Goal: Task Accomplishment & Management: Manage account settings

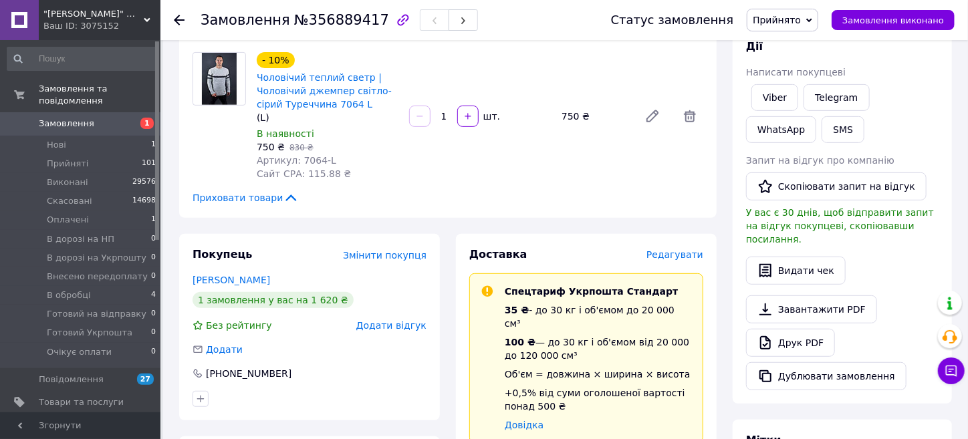
scroll to position [267, 0]
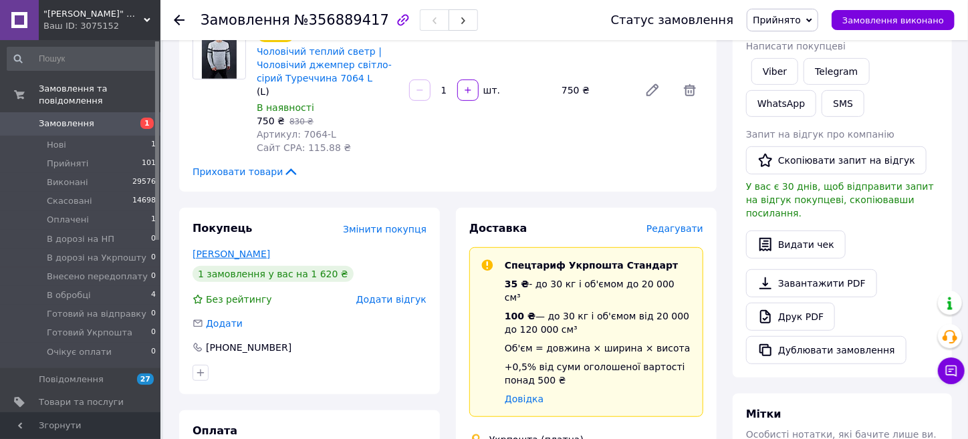
click at [235, 255] on link "Шевчук Зоя" at bounding box center [232, 254] width 78 height 11
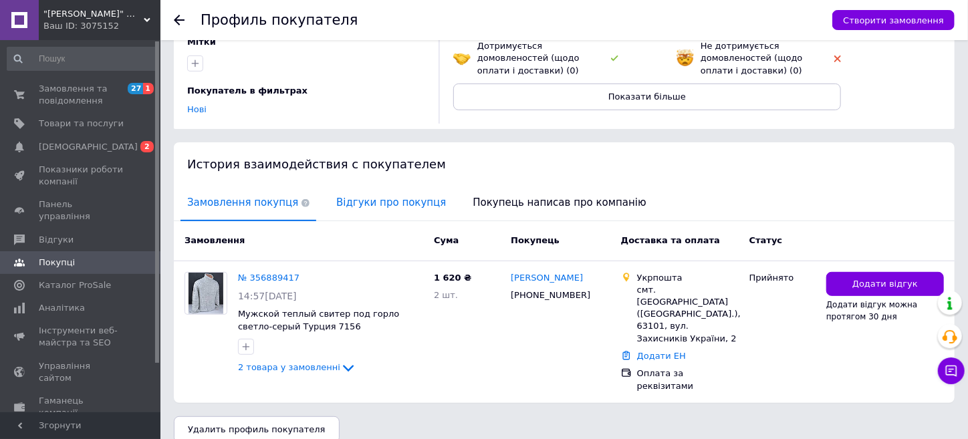
click at [350, 205] on span "Відгуки про покупця" at bounding box center [391, 203] width 123 height 34
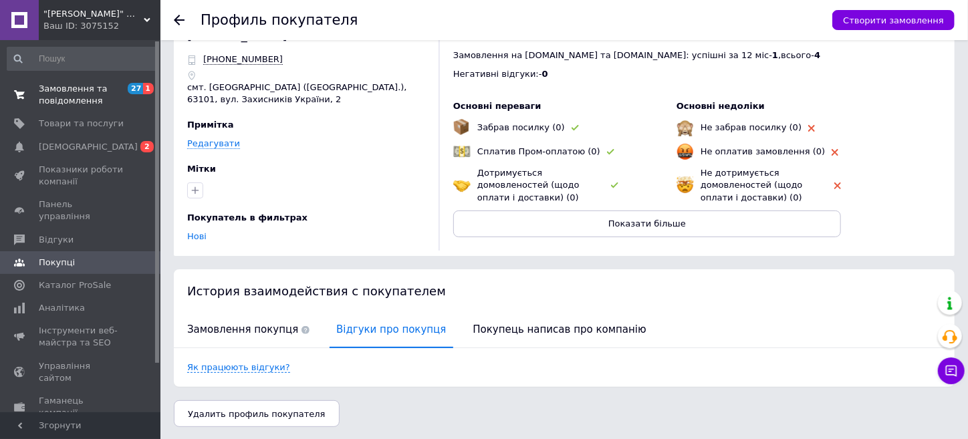
click at [69, 88] on span "Замовлення та повідомлення" at bounding box center [81, 95] width 85 height 24
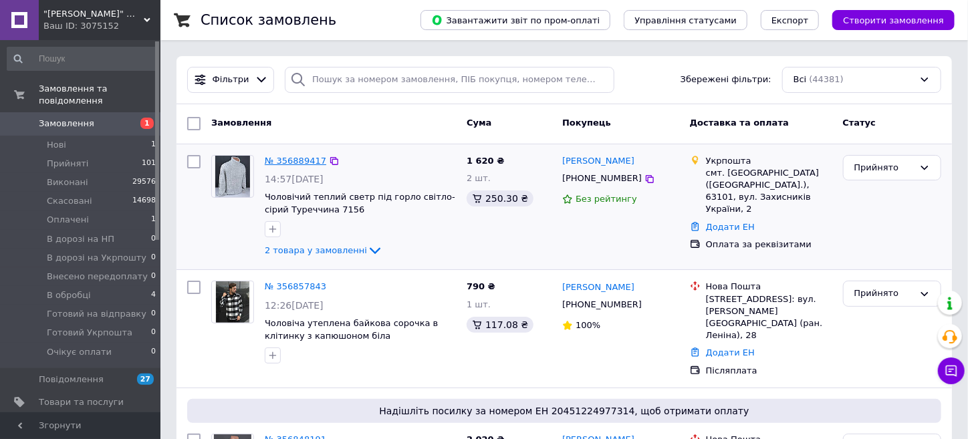
click at [275, 160] on link "№ 356889417" at bounding box center [296, 161] width 62 height 10
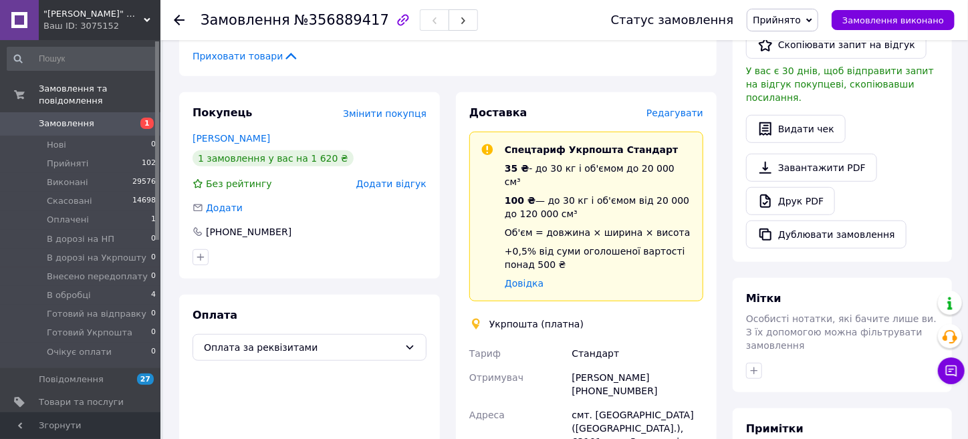
scroll to position [401, 0]
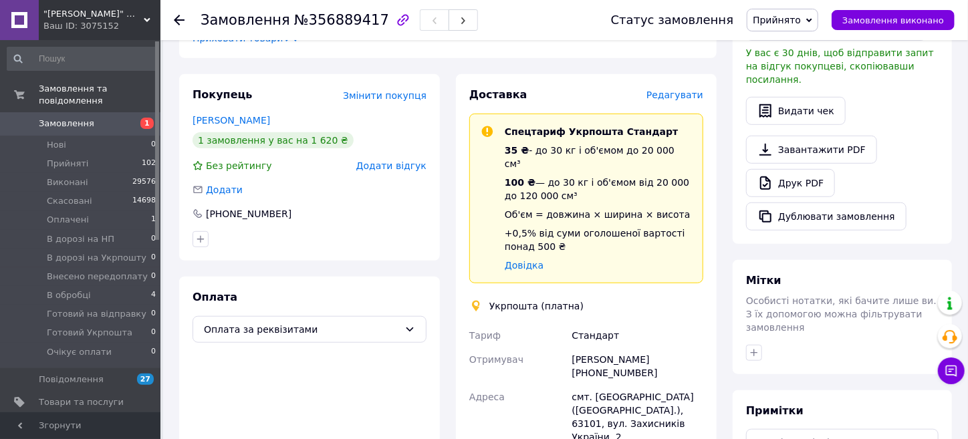
click at [670, 94] on span "Редагувати" at bounding box center [675, 95] width 57 height 11
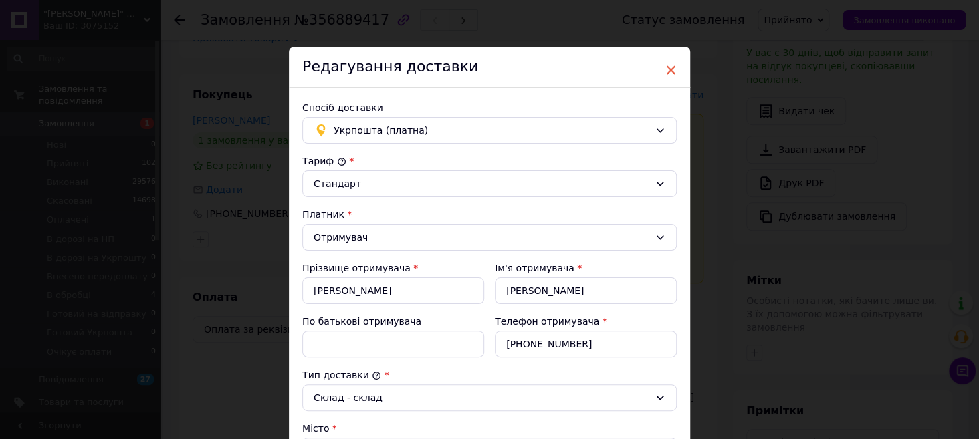
click at [665, 68] on span "×" at bounding box center [671, 70] width 12 height 23
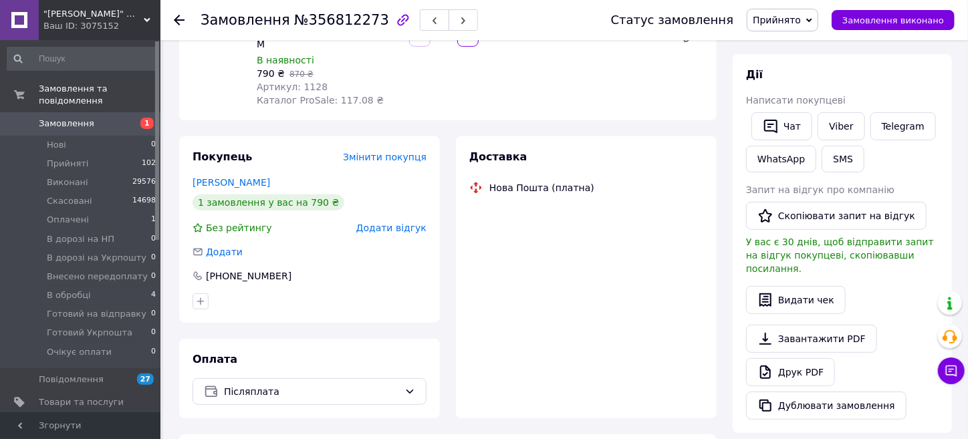
scroll to position [203, 0]
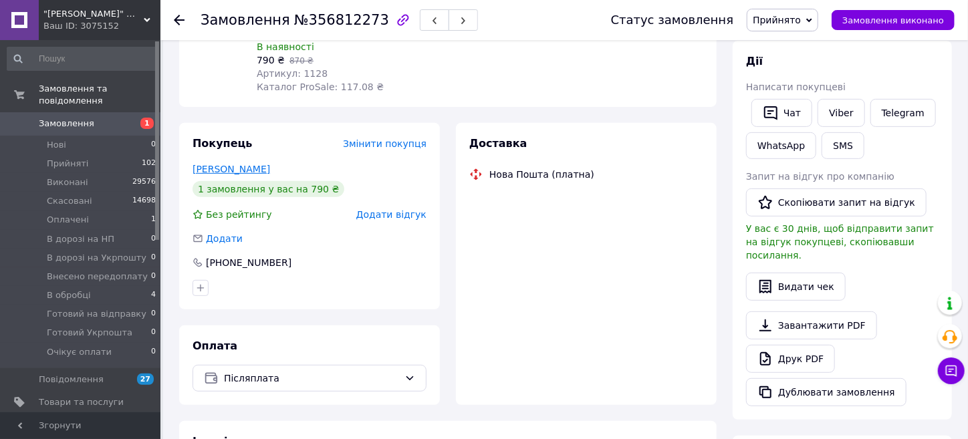
click at [233, 168] on link "[PERSON_NAME]" at bounding box center [232, 169] width 78 height 11
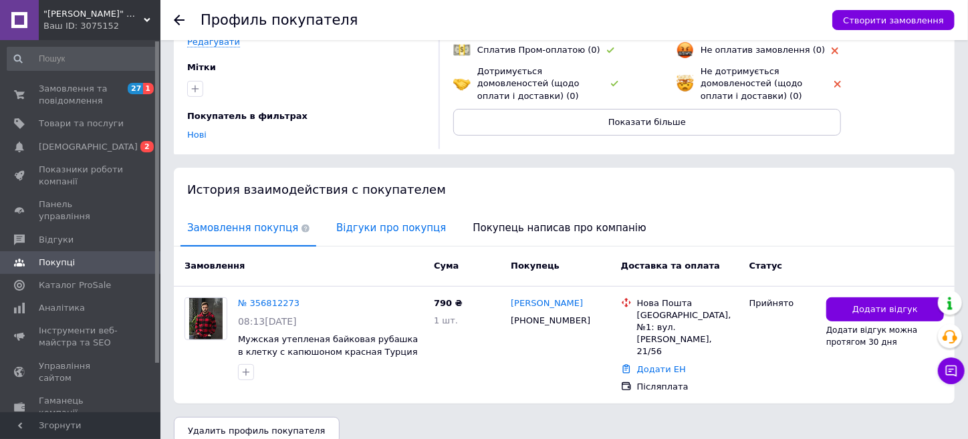
click at [360, 228] on span "Відгуки про покупця" at bounding box center [391, 228] width 123 height 34
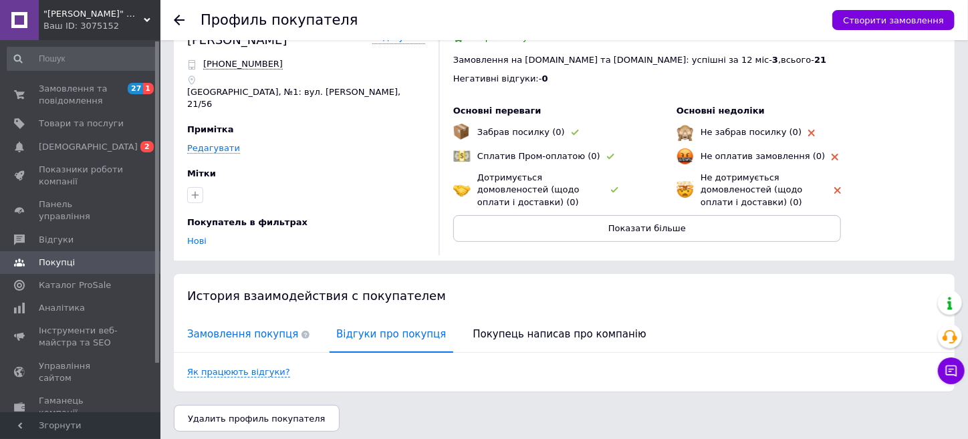
click at [237, 326] on span "Замовлення покупця" at bounding box center [249, 335] width 136 height 34
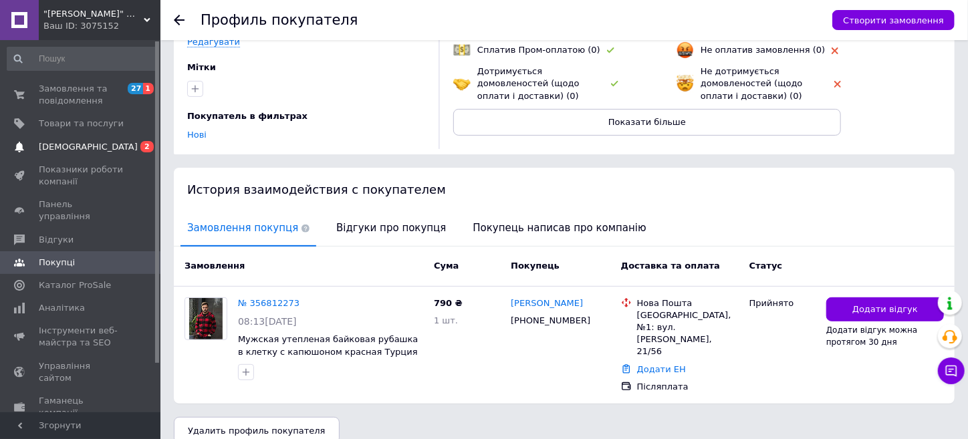
click at [66, 144] on span "[DEMOGRAPHIC_DATA]" at bounding box center [88, 147] width 99 height 12
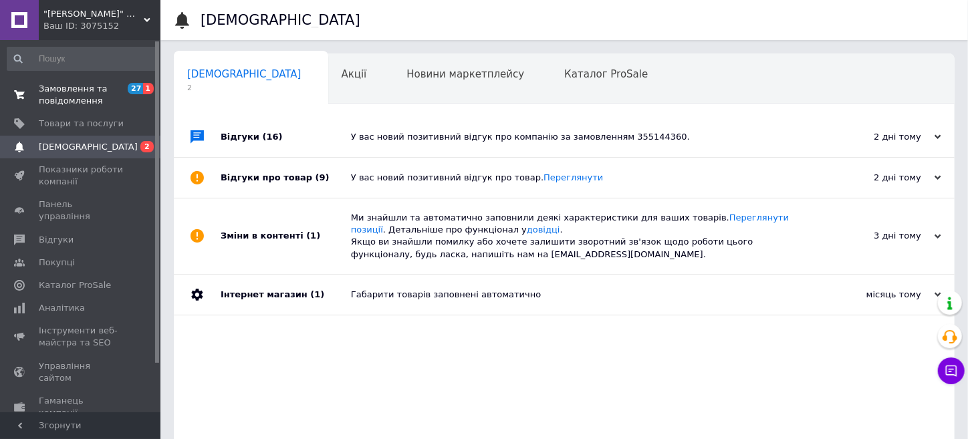
click at [88, 93] on span "Замовлення та повідомлення" at bounding box center [81, 95] width 85 height 24
